Goal: Use online tool/utility: Utilize a website feature to perform a specific function

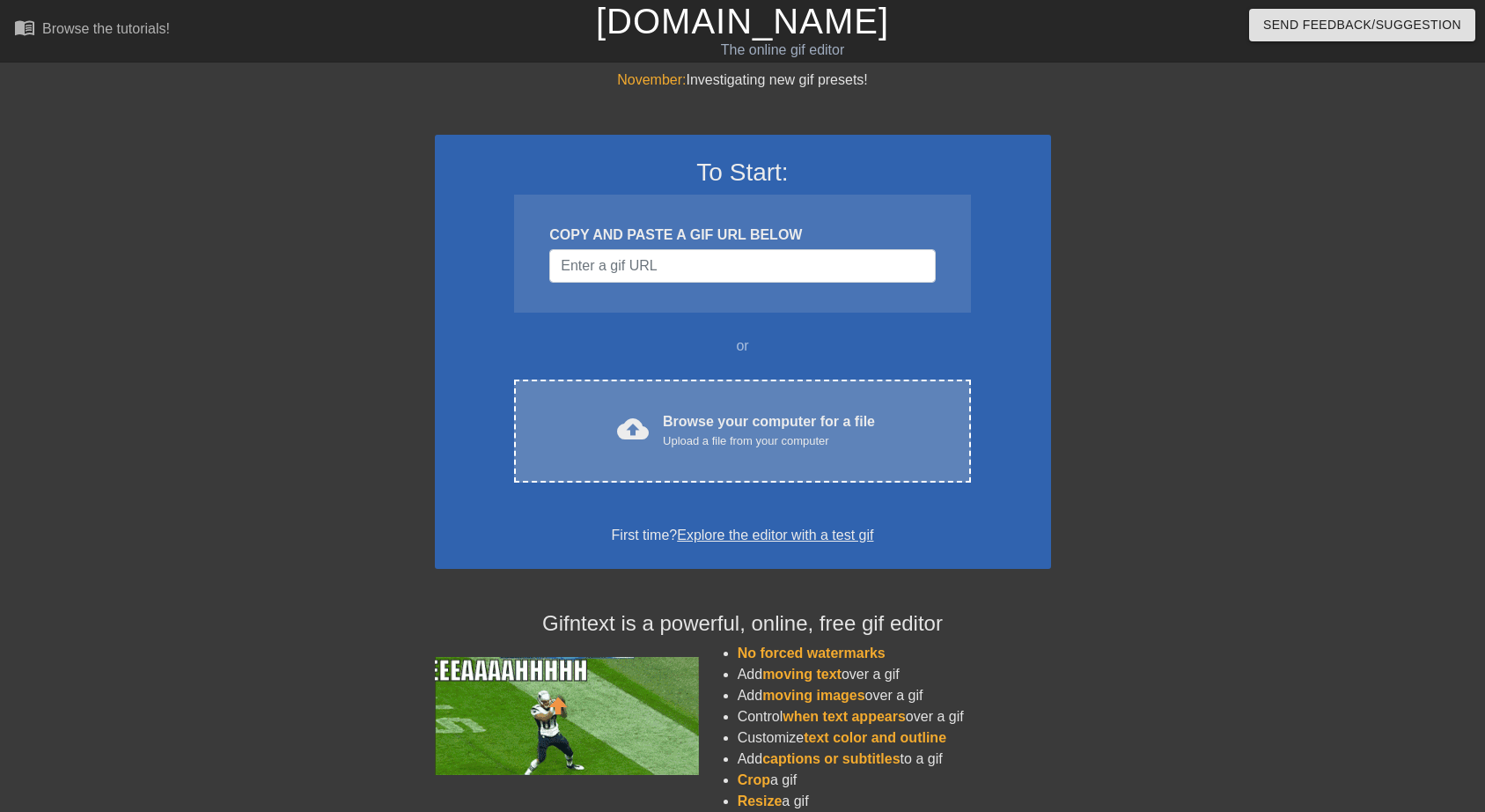
click at [658, 453] on div "cloud_upload Browse your computer for a file Upload a file from your computer C…" at bounding box center [742, 431] width 456 height 103
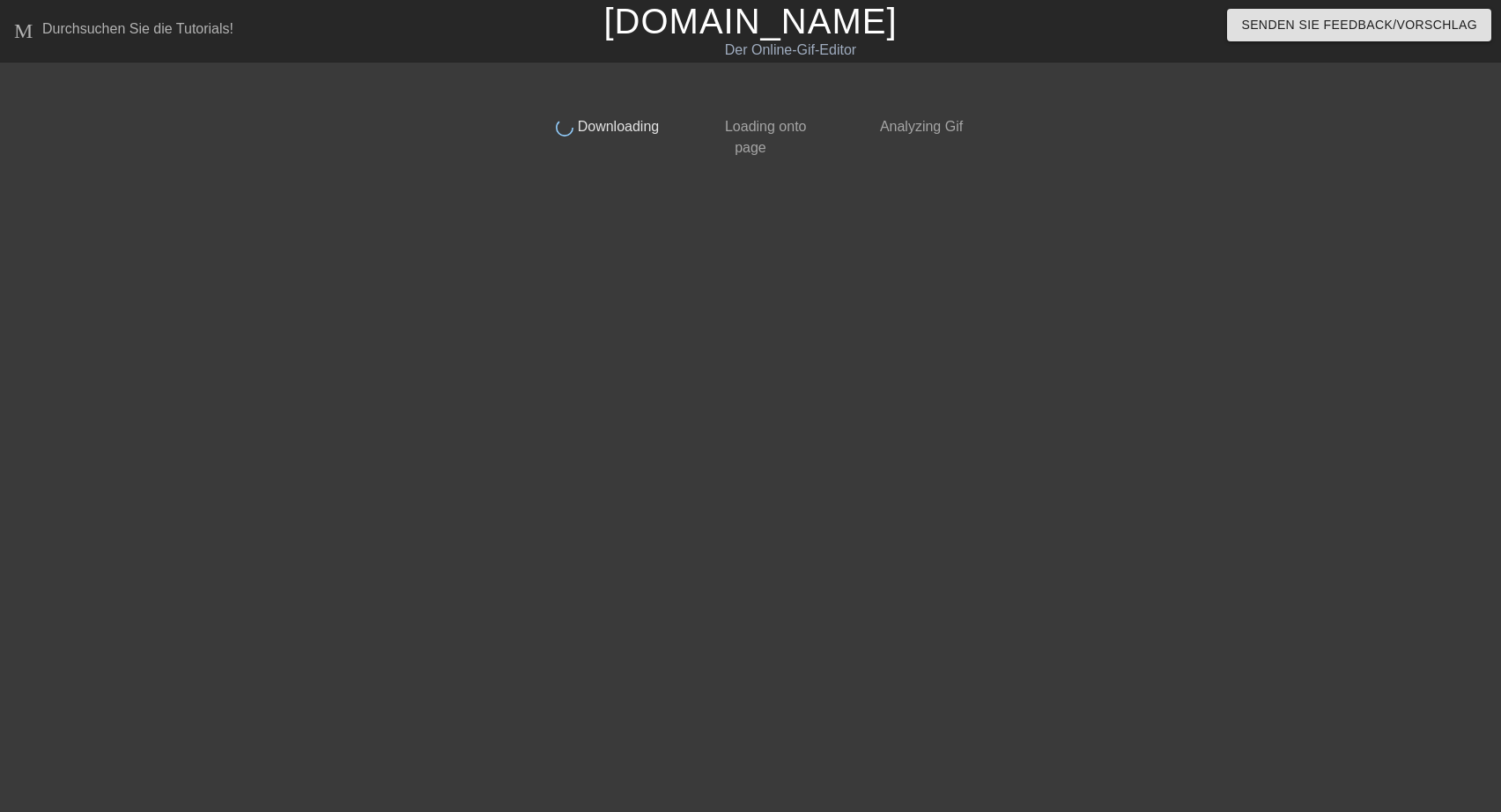
click at [538, 147] on div "done Downloading" at bounding box center [594, 131] width 156 height 54
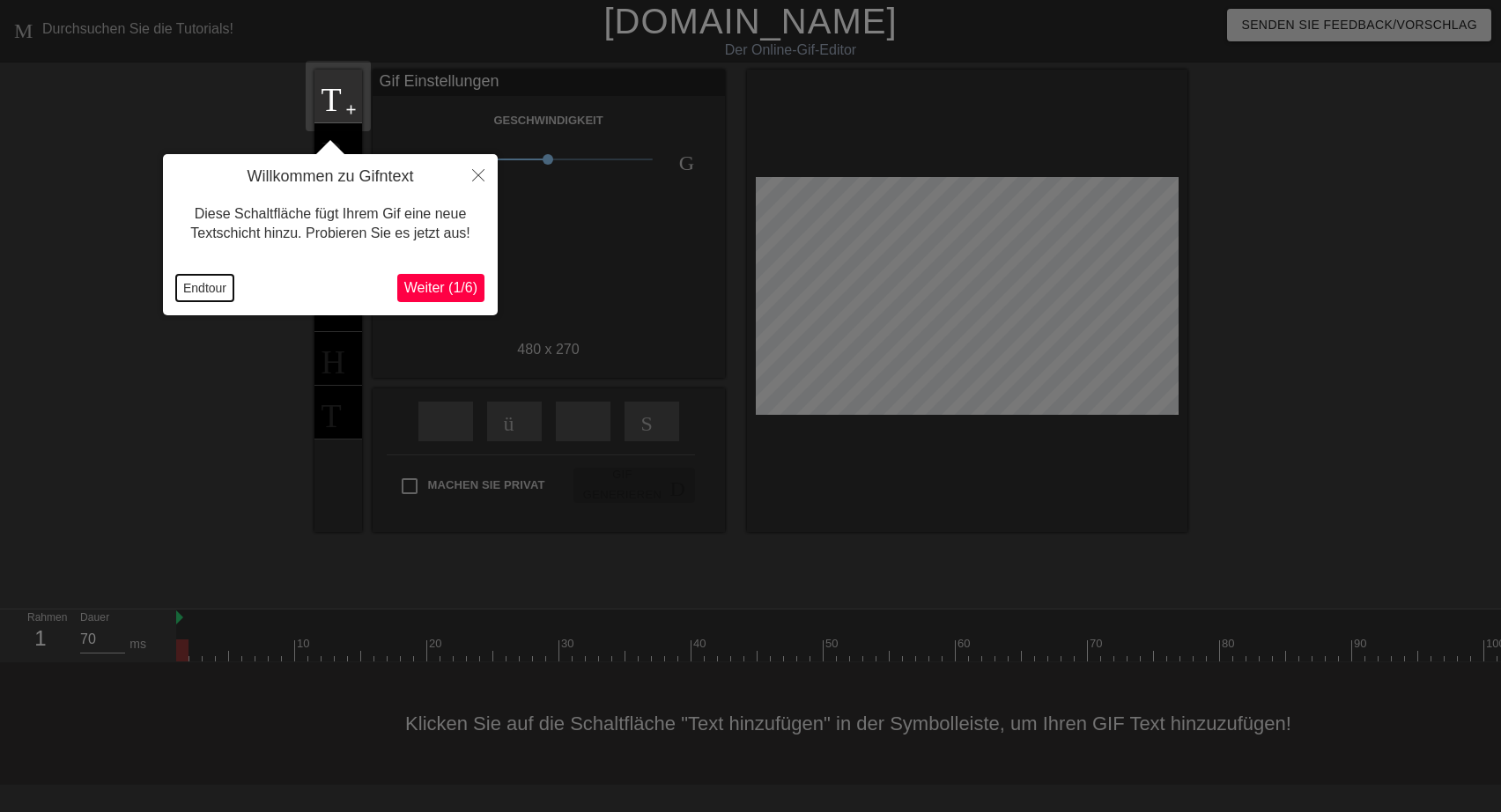
click at [190, 284] on button "Endtour" at bounding box center [204, 287] width 58 height 27
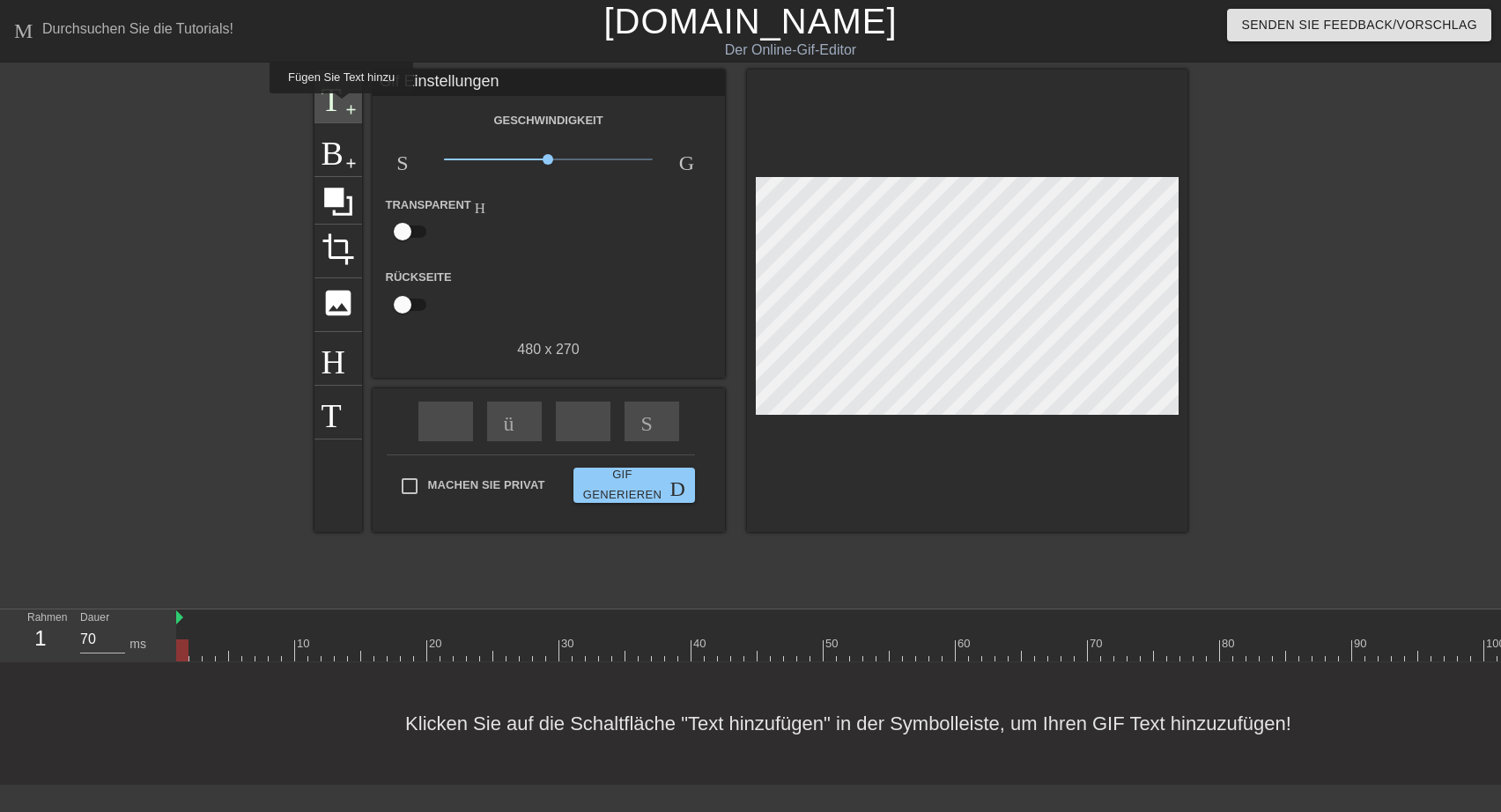
click at [339, 105] on span "Titel" at bounding box center [338, 94] width 34 height 34
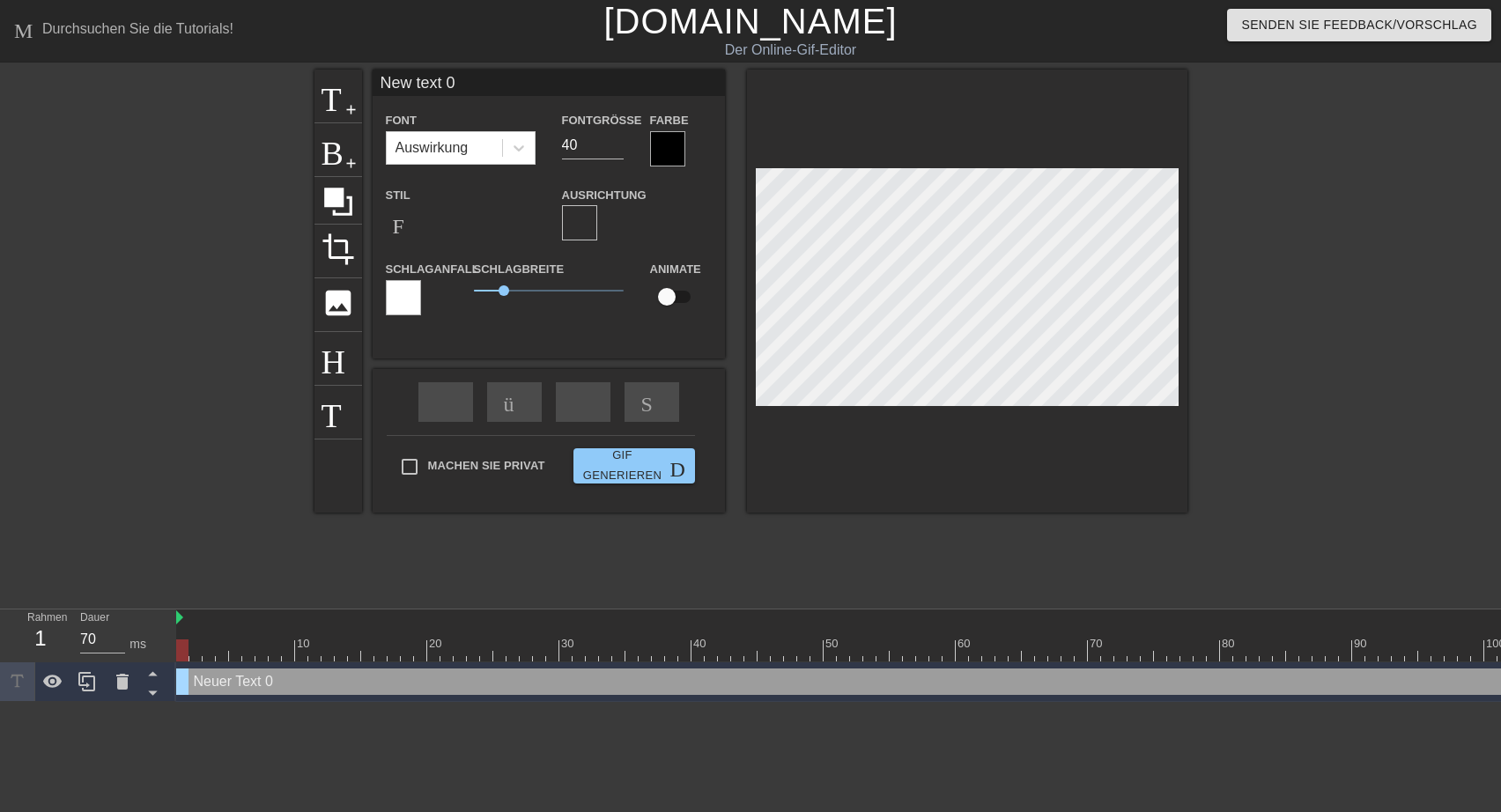
click at [375, 81] on input "New text 0" at bounding box center [549, 82] width 353 height 27
drag, startPoint x: 581, startPoint y: 83, endPoint x: 665, endPoint y: 97, distance: 85.2
click at [665, 96] on input "[PERSON_NAME] dankt Euch vielmals!New text 0" at bounding box center [549, 82] width 353 height 27
type input "[PERSON_NAME] dankt Euch vielmals!"
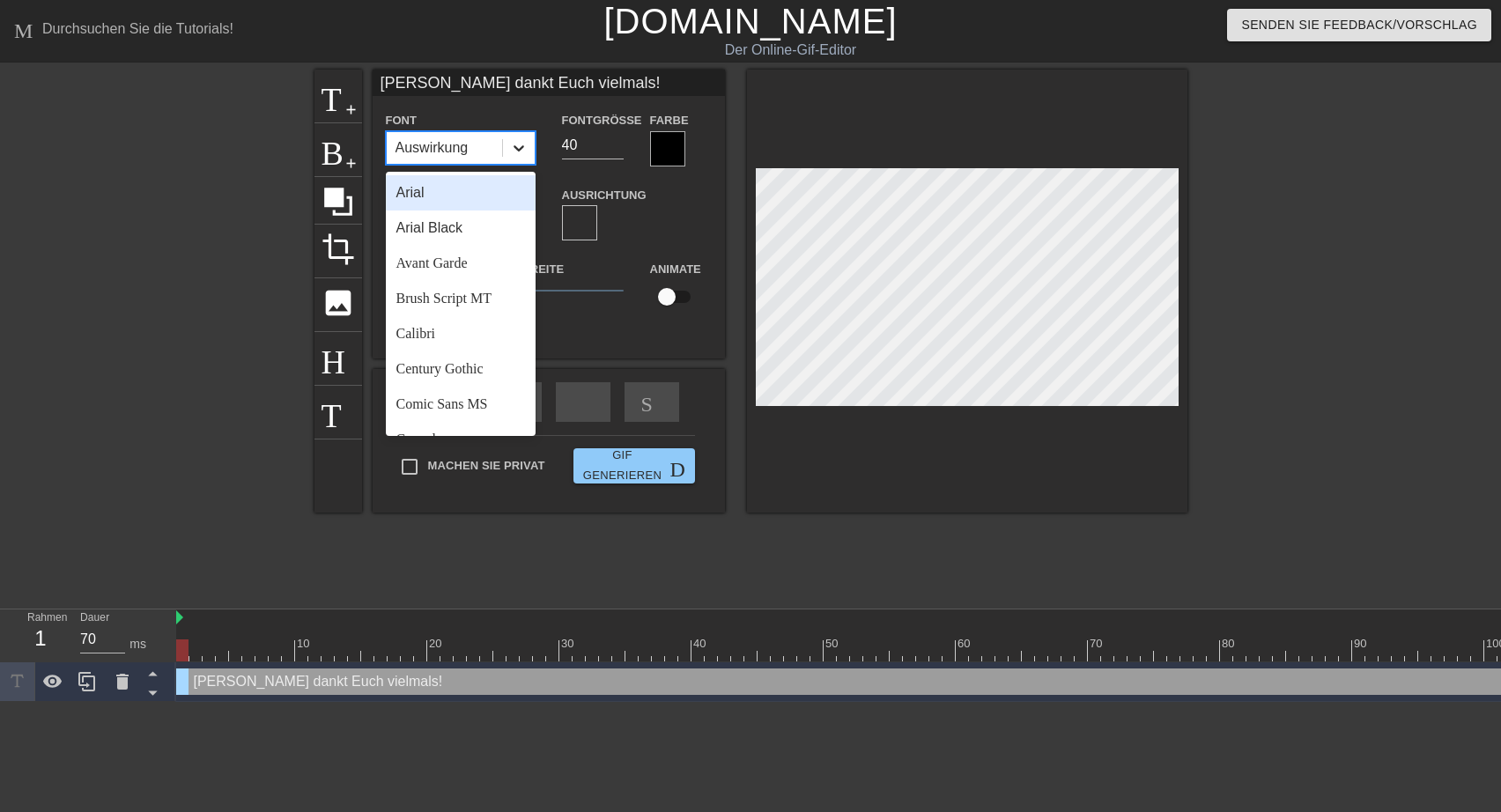
click at [517, 146] on icon at bounding box center [518, 147] width 17 height 17
click at [445, 197] on div "Arial" at bounding box center [460, 192] width 149 height 35
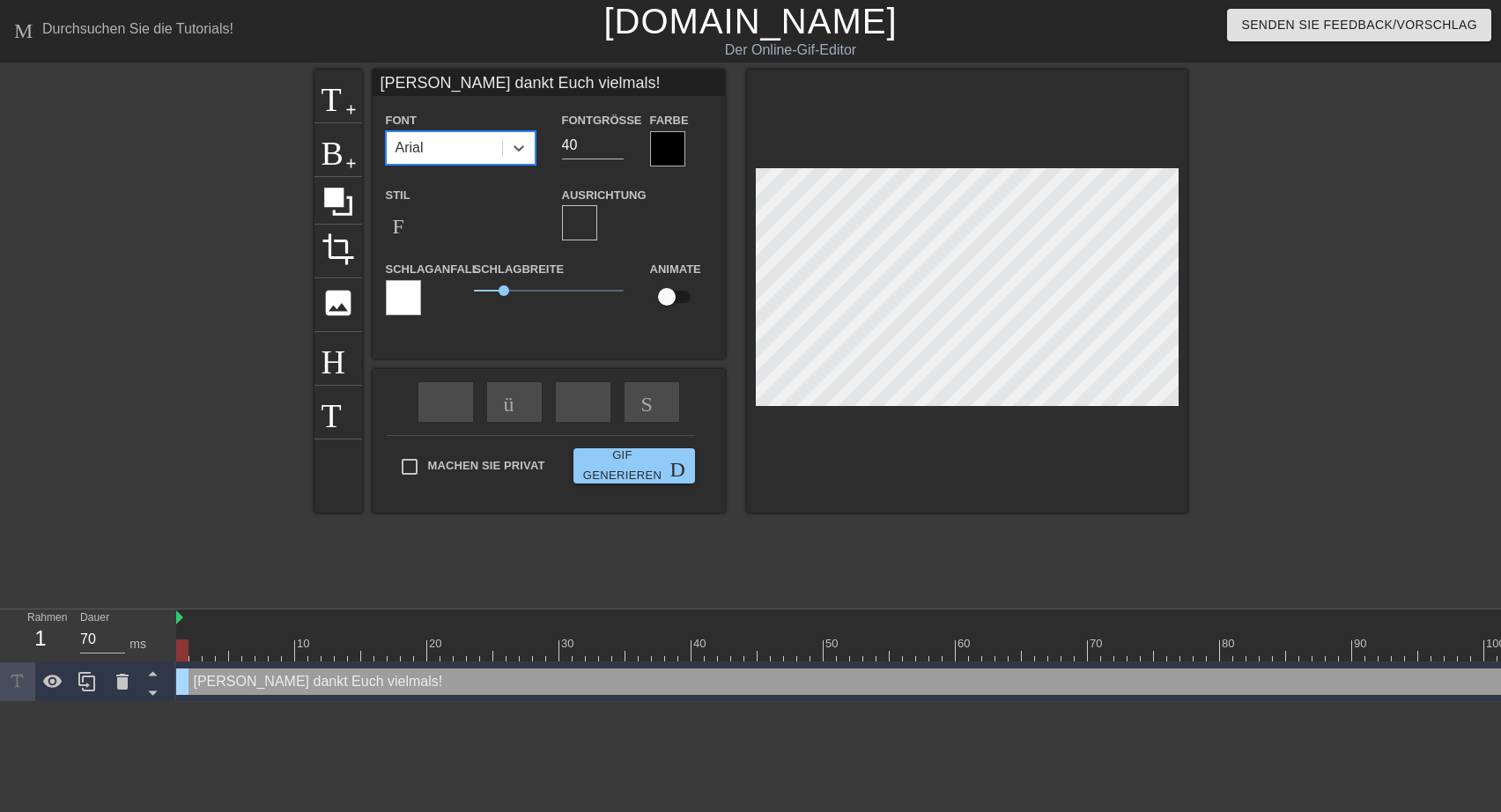
click at [674, 149] on div at bounding box center [668, 148] width 35 height 35
type input "31"
click at [611, 149] on input "31" at bounding box center [593, 145] width 61 height 28
click at [679, 141] on div at bounding box center [668, 148] width 35 height 35
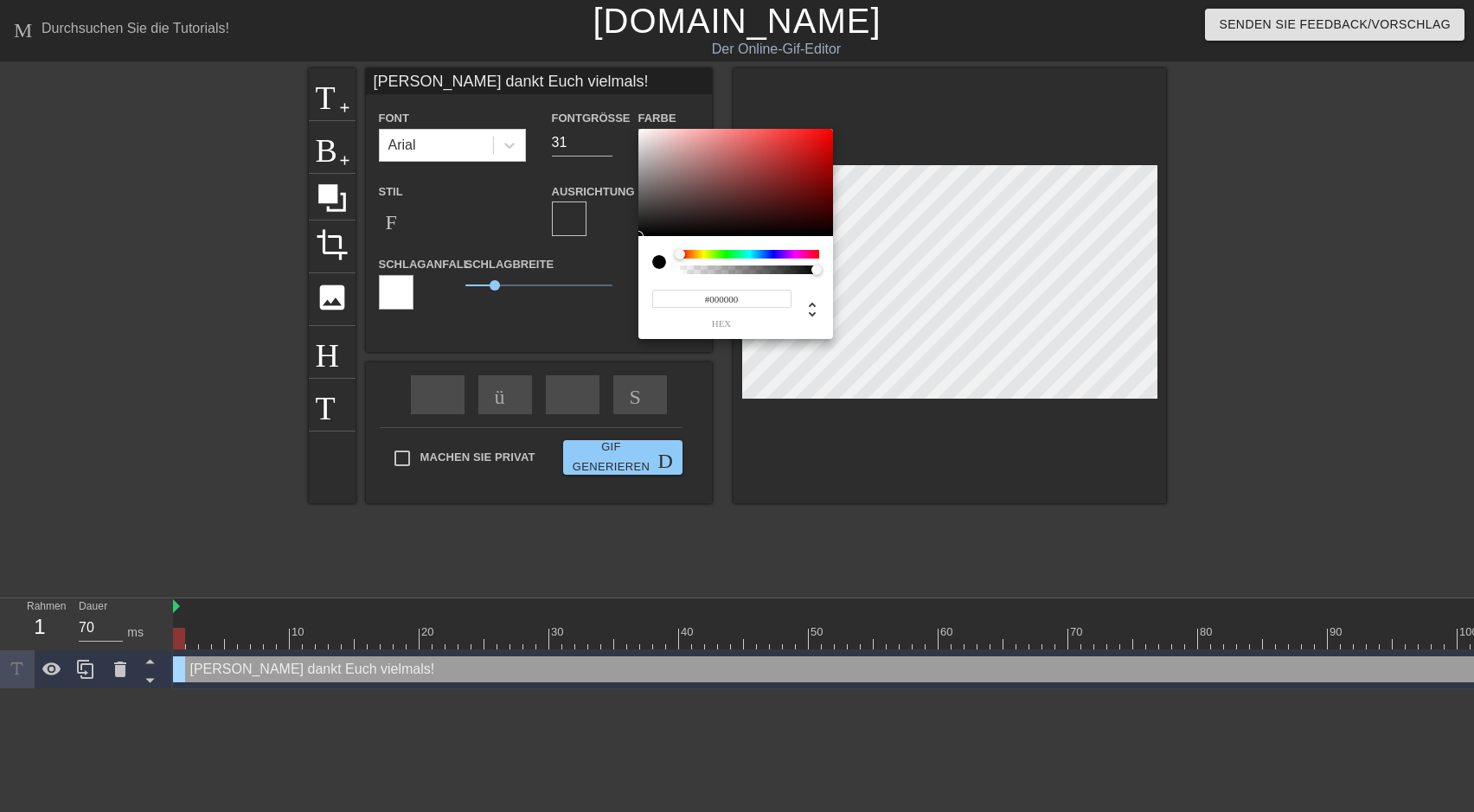
type input "#F8F2F2"
click at [643, 131] on div at bounding box center [736, 182] width 194 height 107
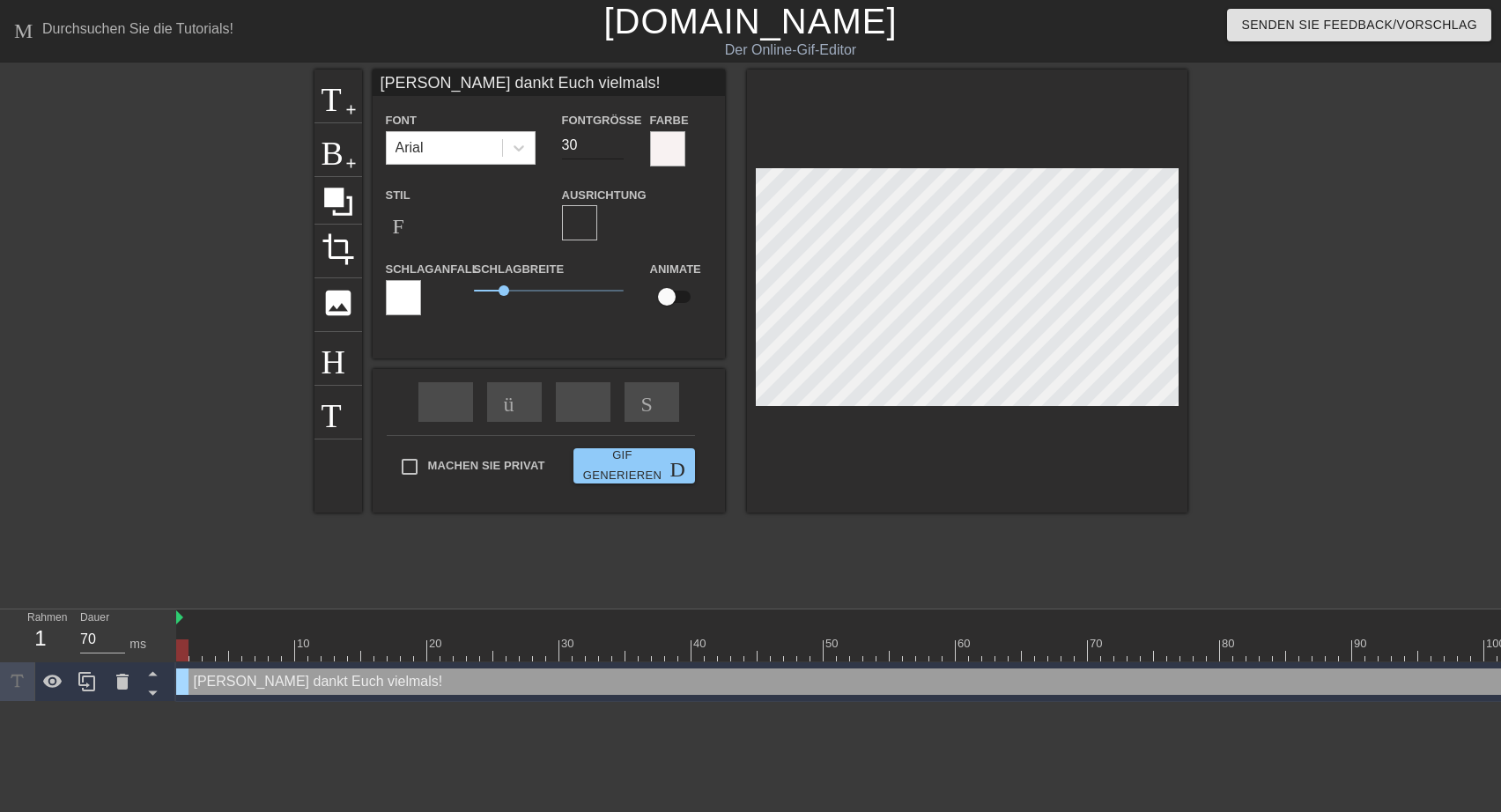
click at [613, 148] on input "30" at bounding box center [593, 145] width 61 height 28
type input "29"
click at [613, 148] on input "29" at bounding box center [593, 145] width 61 height 28
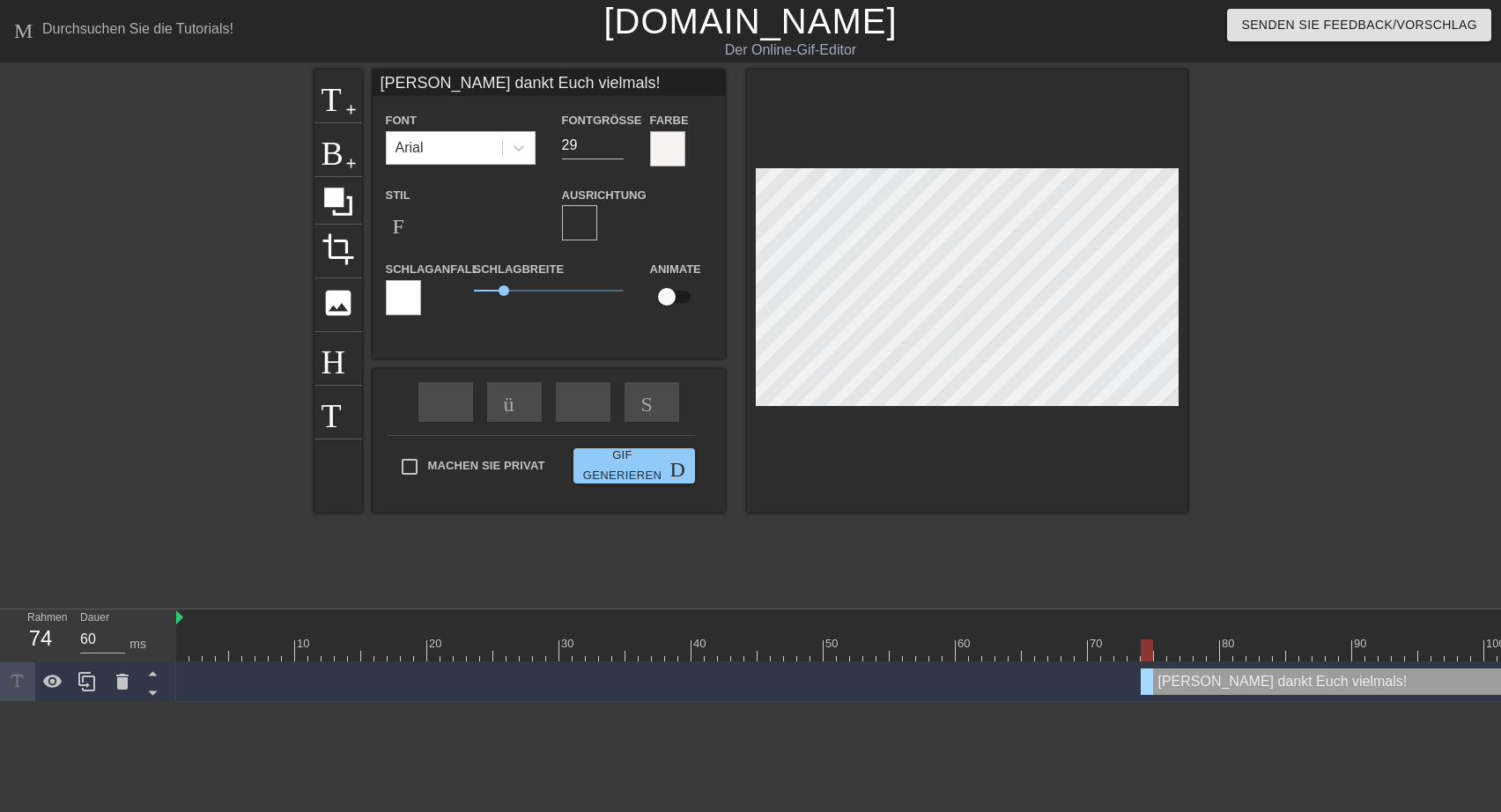
type input "70"
drag, startPoint x: 185, startPoint y: 679, endPoint x: 1238, endPoint y: 684, distance: 1053.0
click at [1238, 684] on div "[PERSON_NAME] dankt Euch vielmals! drag-handle drag_handle" at bounding box center [1411, 681] width 357 height 27
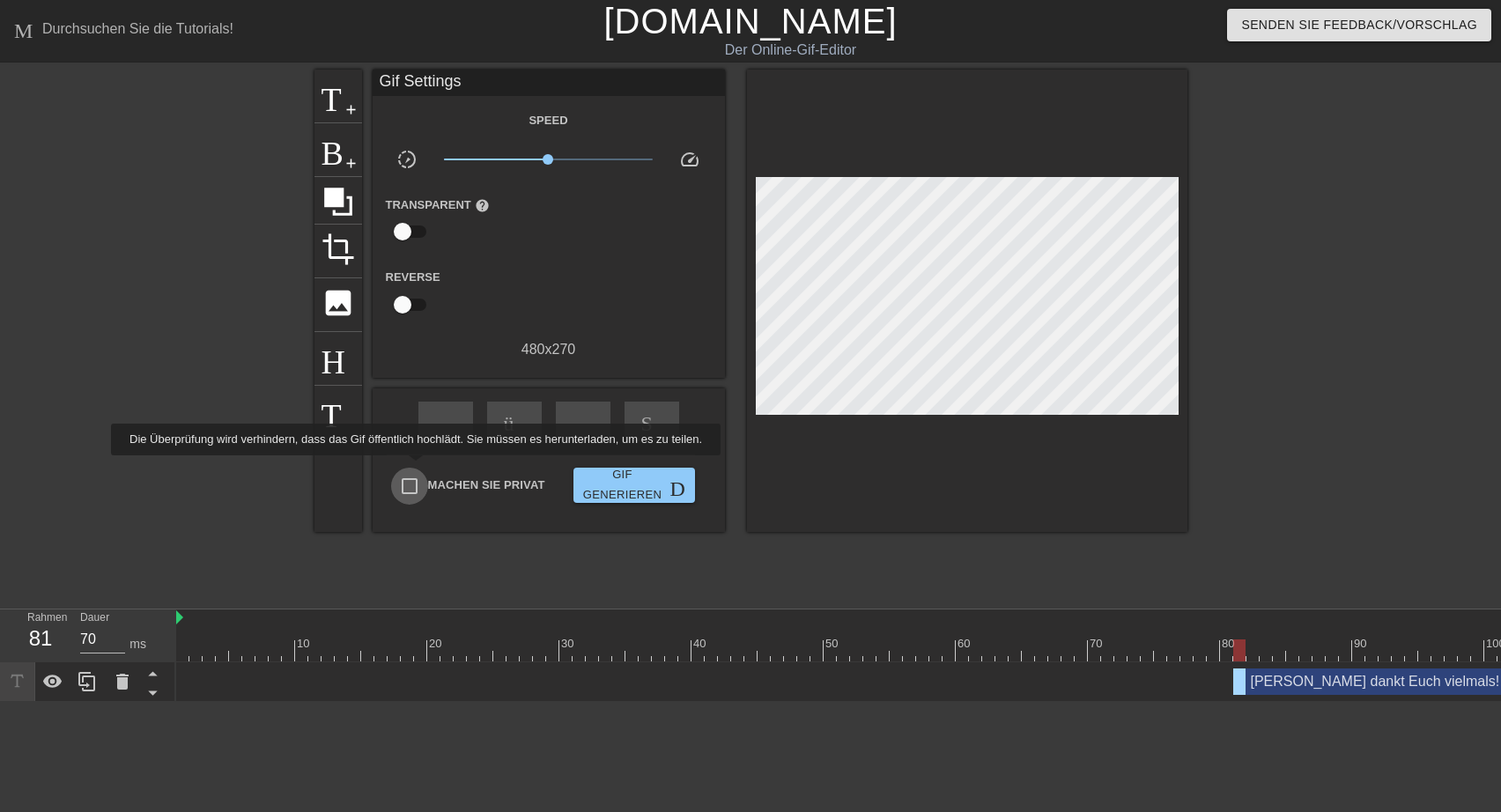
click at [412, 468] on input "Machen Sie privat" at bounding box center [409, 486] width 37 height 37
checkbox input "true"
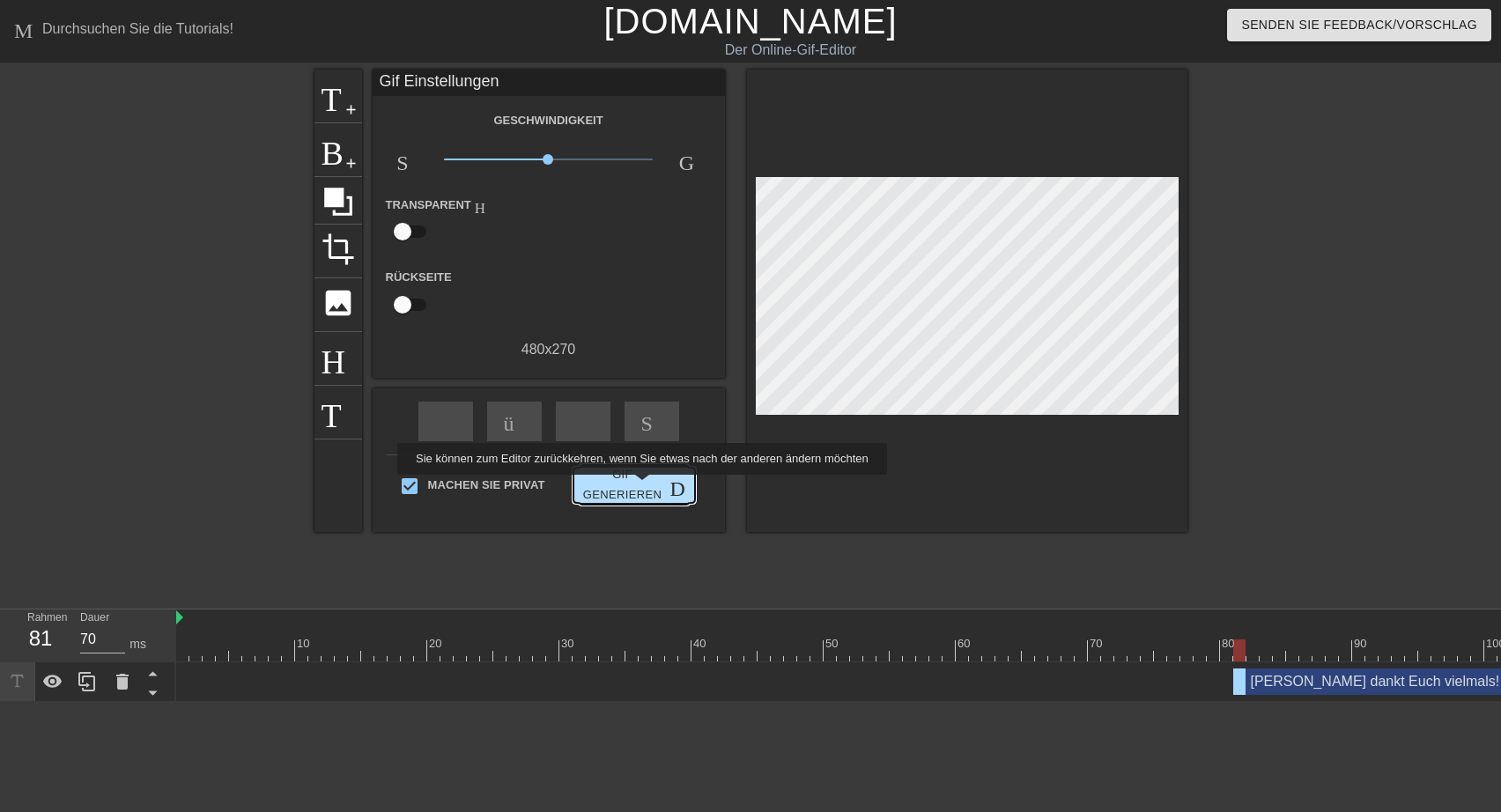
click at [638, 487] on span "Gif generieren Doppelpfeil" at bounding box center [634, 485] width 107 height 40
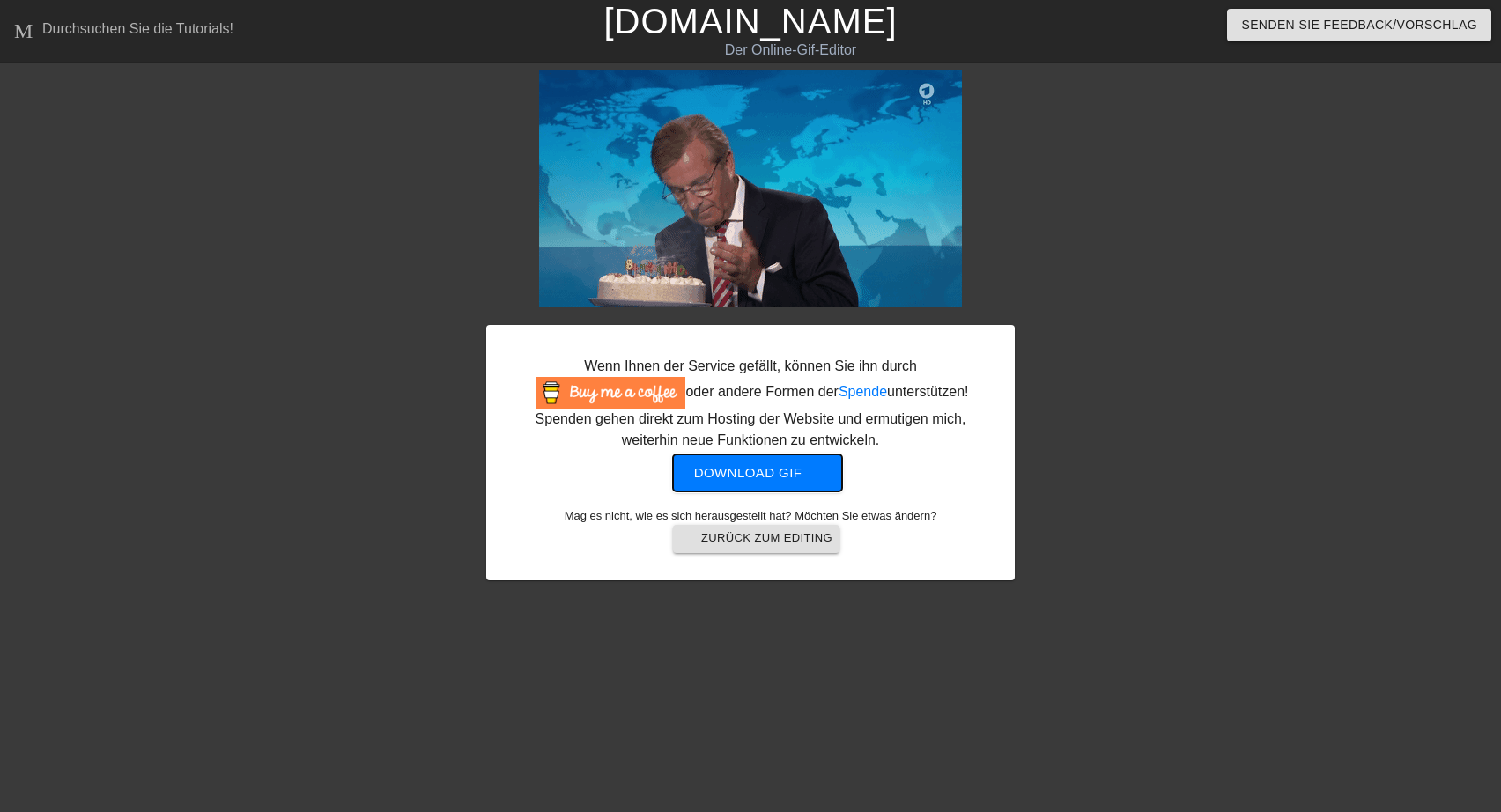
click at [746, 471] on span "Download gif get-app" at bounding box center [757, 472] width 127 height 23
